Goal: Find contact information: Find contact information

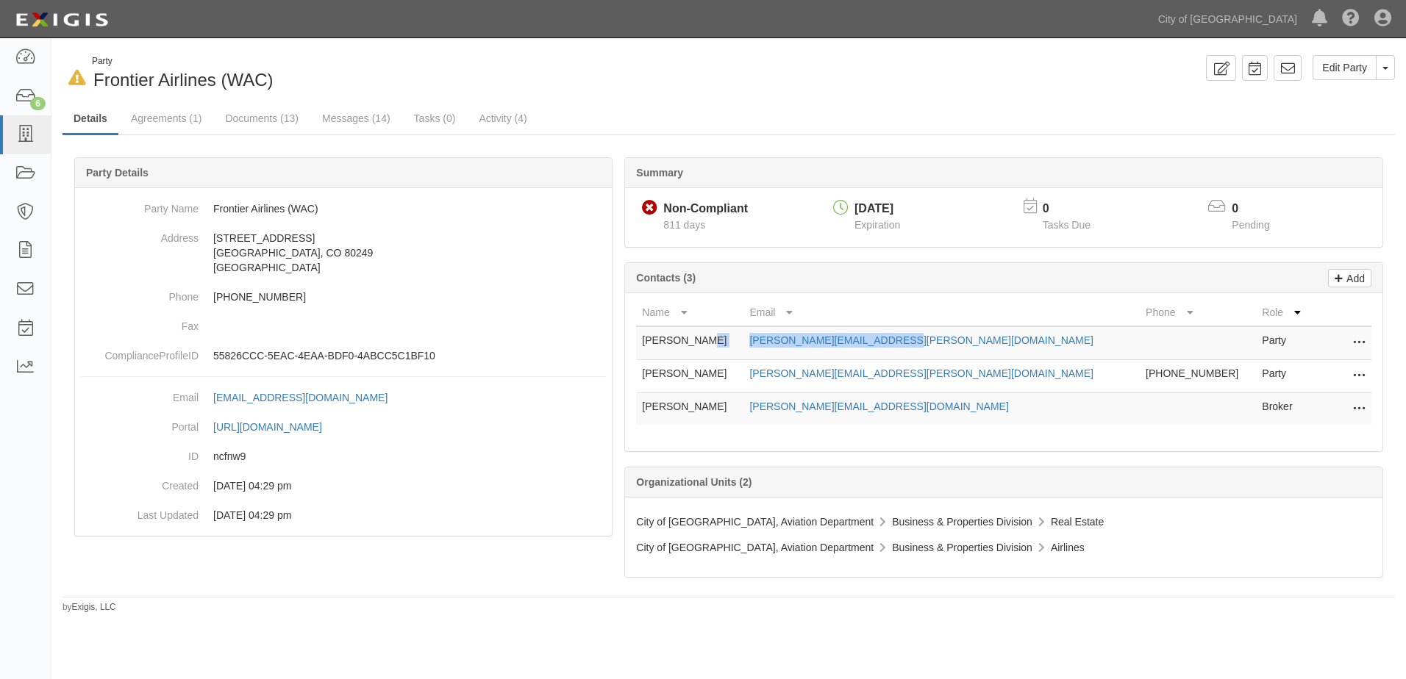
drag, startPoint x: 794, startPoint y: 341, endPoint x: 937, endPoint y: 341, distance: 142.6
click at [937, 341] on tr "[PERSON_NAME] [PERSON_NAME][EMAIL_ADDRESS][PERSON_NAME][DOMAIN_NAME] Party Edit…" at bounding box center [1003, 343] width 735 height 34
copy tr "[PERSON_NAME][EMAIL_ADDRESS][PERSON_NAME][DOMAIN_NAME]"
drag, startPoint x: 795, startPoint y: 372, endPoint x: 947, endPoint y: 381, distance: 152.5
click at [947, 381] on tr "[PERSON_NAME] [PERSON_NAME][EMAIL_ADDRESS][PERSON_NAME][DOMAIN_NAME] [PHONE_NUM…" at bounding box center [1003, 376] width 735 height 33
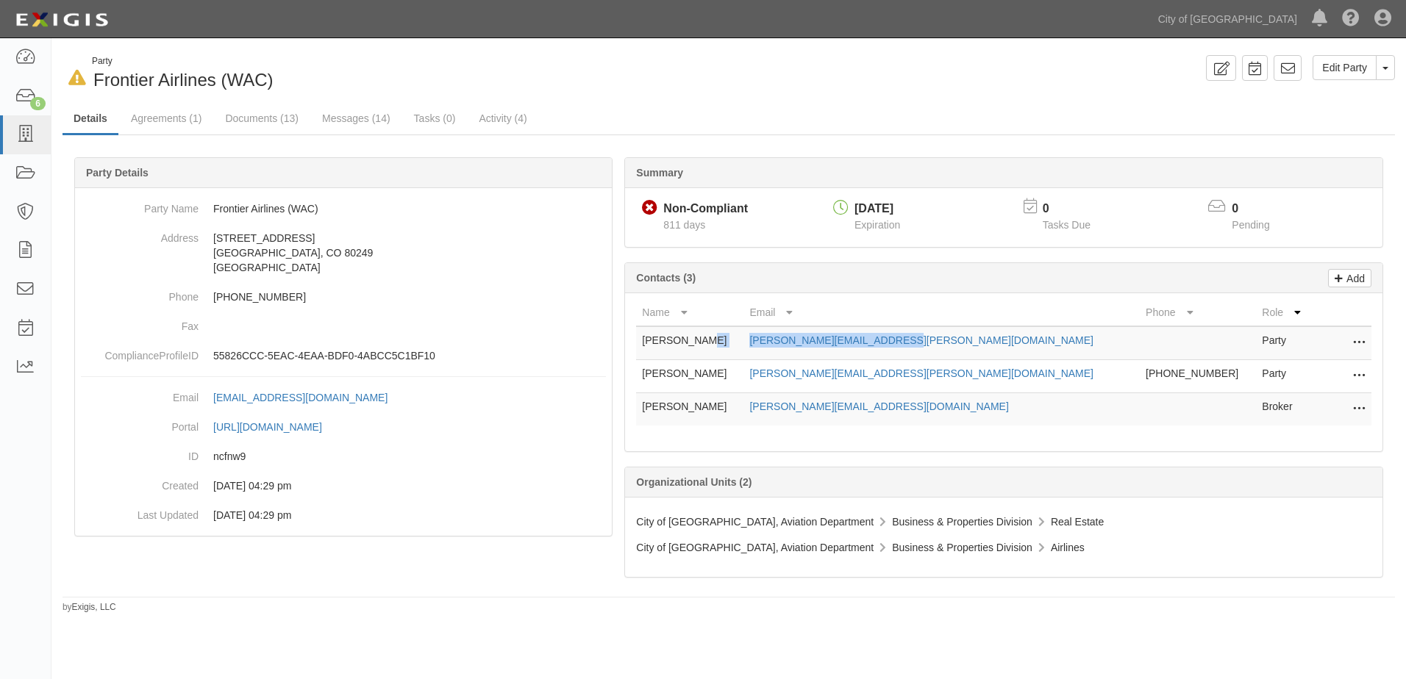
copy tr "[PERSON_NAME][EMAIL_ADDRESS][PERSON_NAME][DOMAIN_NAME]"
drag, startPoint x: 798, startPoint y: 408, endPoint x: 929, endPoint y: 418, distance: 131.2
click at [929, 418] on td "[PERSON_NAME][EMAIL_ADDRESS][DOMAIN_NAME]" at bounding box center [941, 409] width 396 height 33
copy link "[PERSON_NAME][EMAIL_ADDRESS][DOMAIN_NAME]"
click at [156, 115] on link "Agreements (1)" at bounding box center [166, 120] width 93 height 32
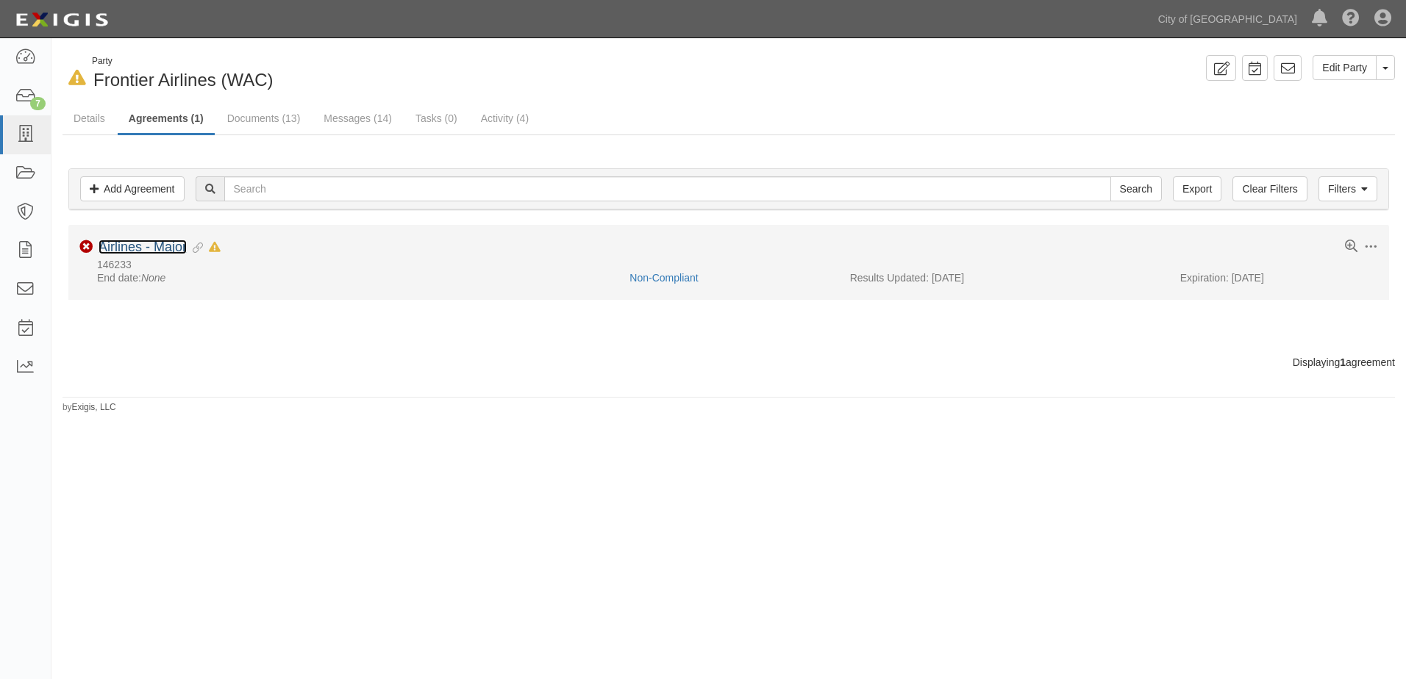
click at [136, 246] on link "Airlines - Major" at bounding box center [143, 247] width 88 height 15
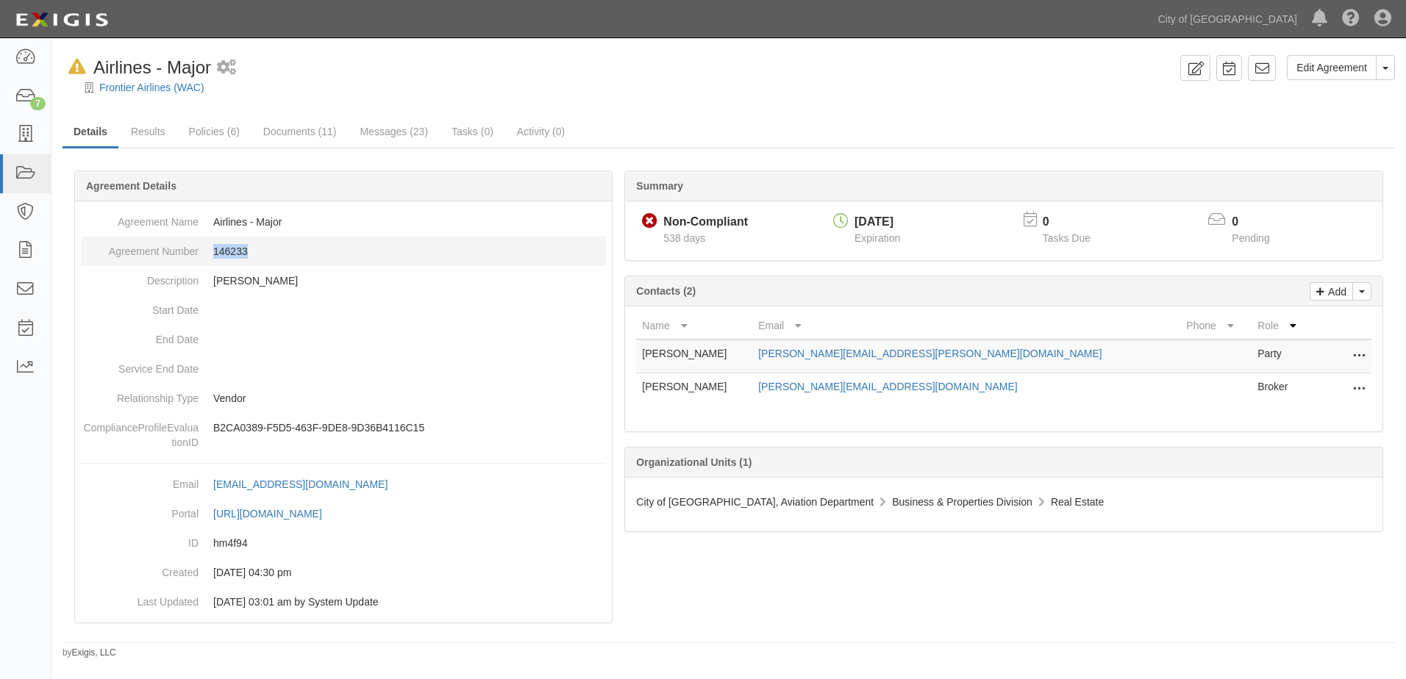
drag, startPoint x: 215, startPoint y: 254, endPoint x: 257, endPoint y: 253, distance: 41.9
click at [257, 253] on dd "146233" at bounding box center [343, 251] width 525 height 29
copy dd "146233"
